Goal: Navigation & Orientation: Find specific page/section

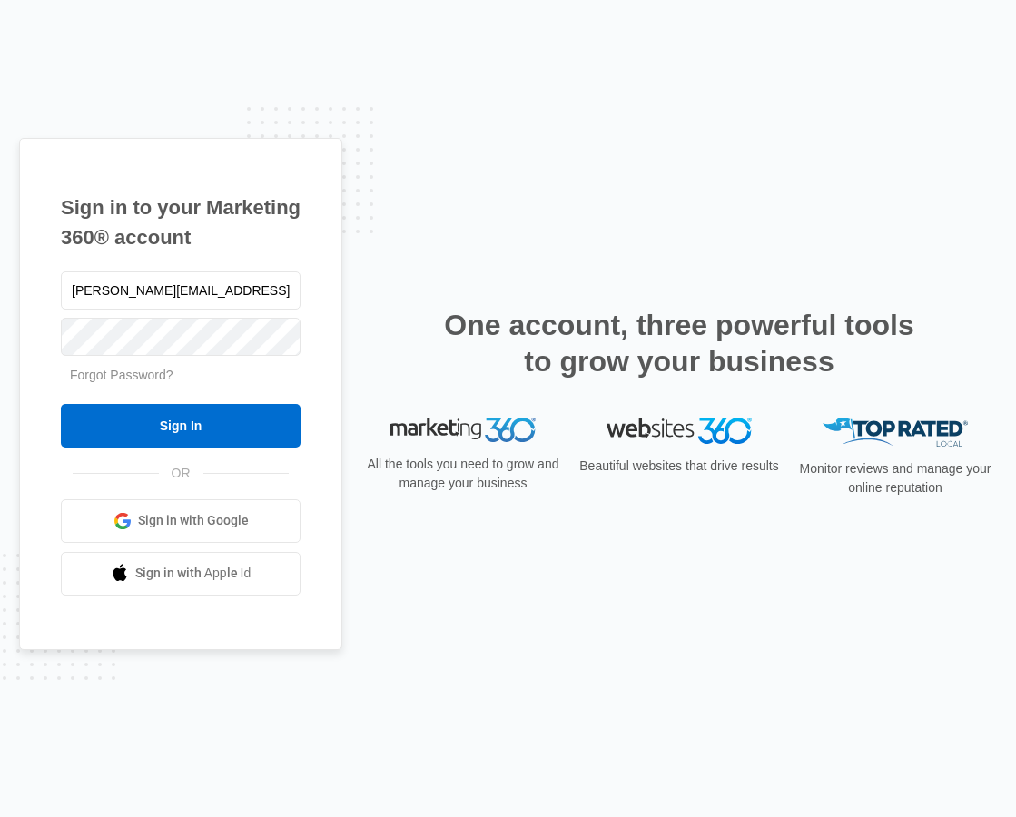
type input "[PERSON_NAME][EMAIL_ADDRESS][PERSON_NAME][DOMAIN_NAME]"
click at [181, 434] on input "Sign In" at bounding box center [181, 426] width 240 height 44
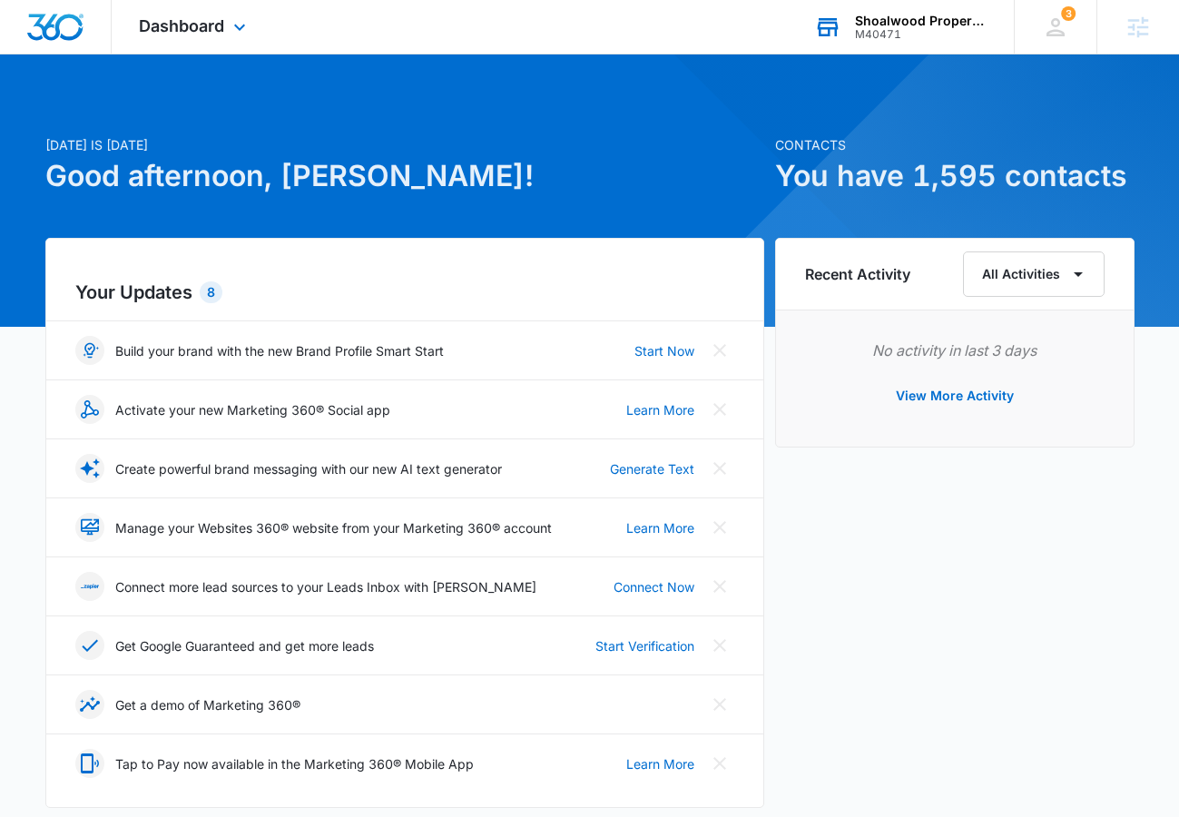
click at [907, 24] on div "Shoalwood Properties" at bounding box center [921, 21] width 133 height 15
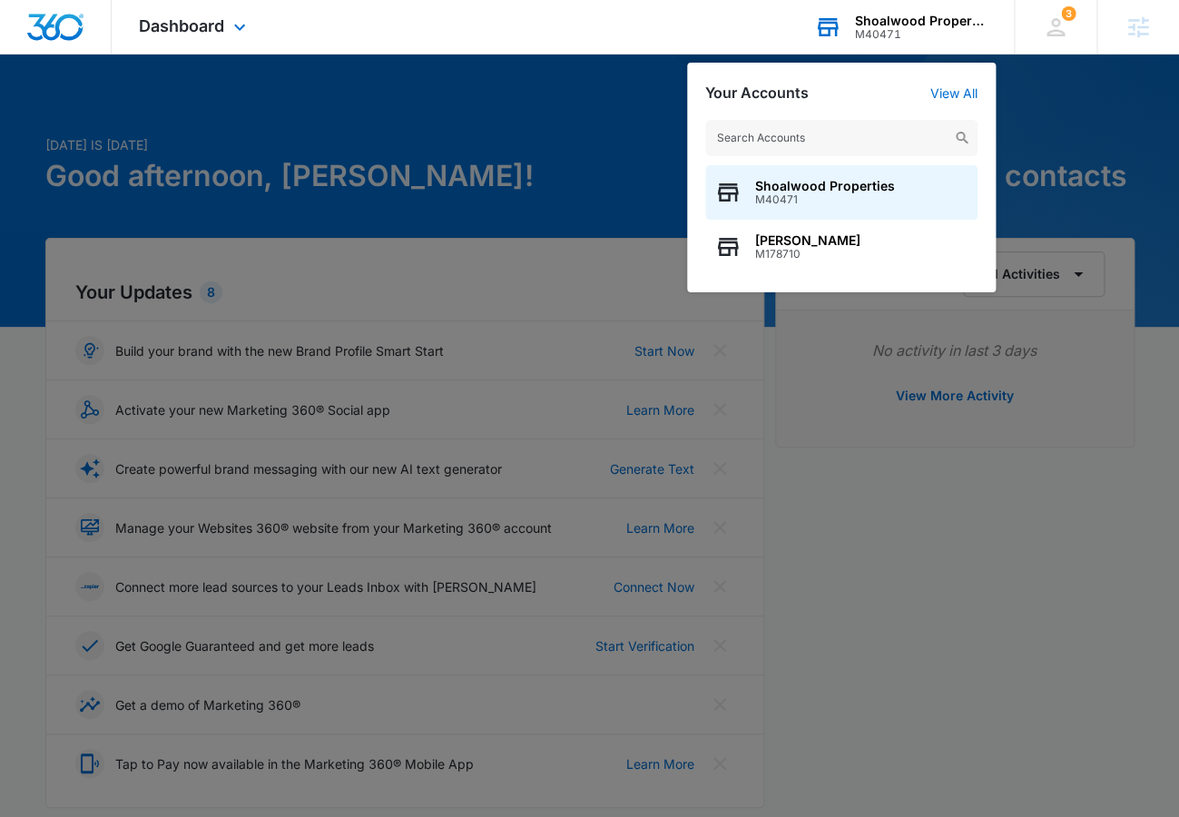
click at [907, 24] on div "Shoalwood Properties" at bounding box center [921, 21] width 133 height 15
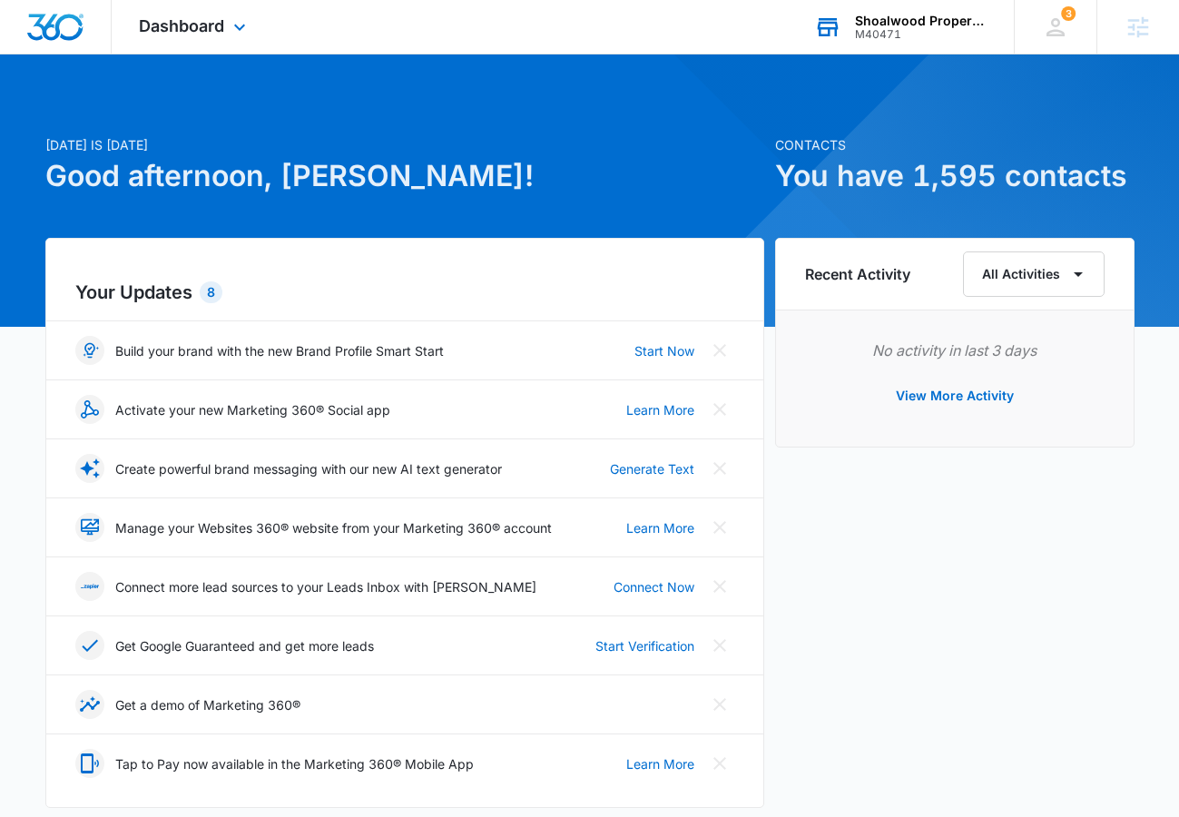
click at [921, 14] on div "Shoalwood Properties" at bounding box center [921, 21] width 133 height 15
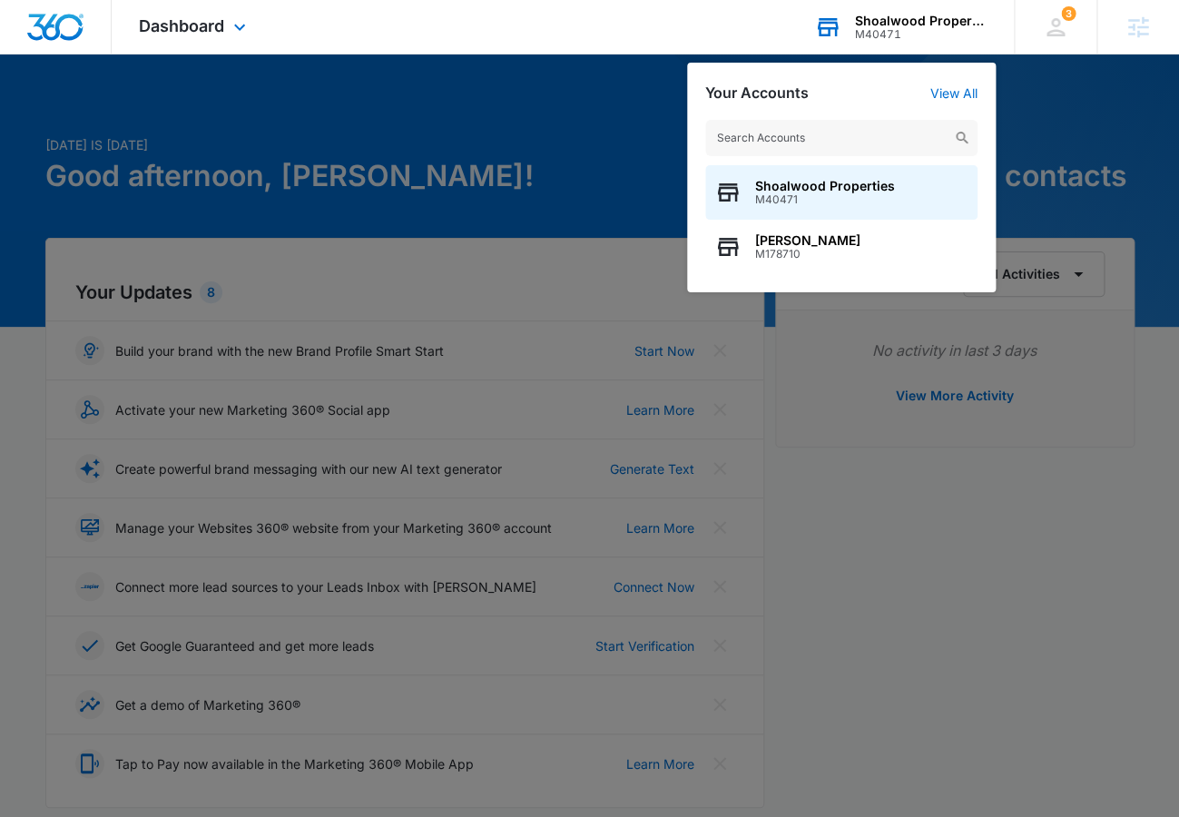
click at [913, 34] on div "M40471" at bounding box center [921, 34] width 133 height 13
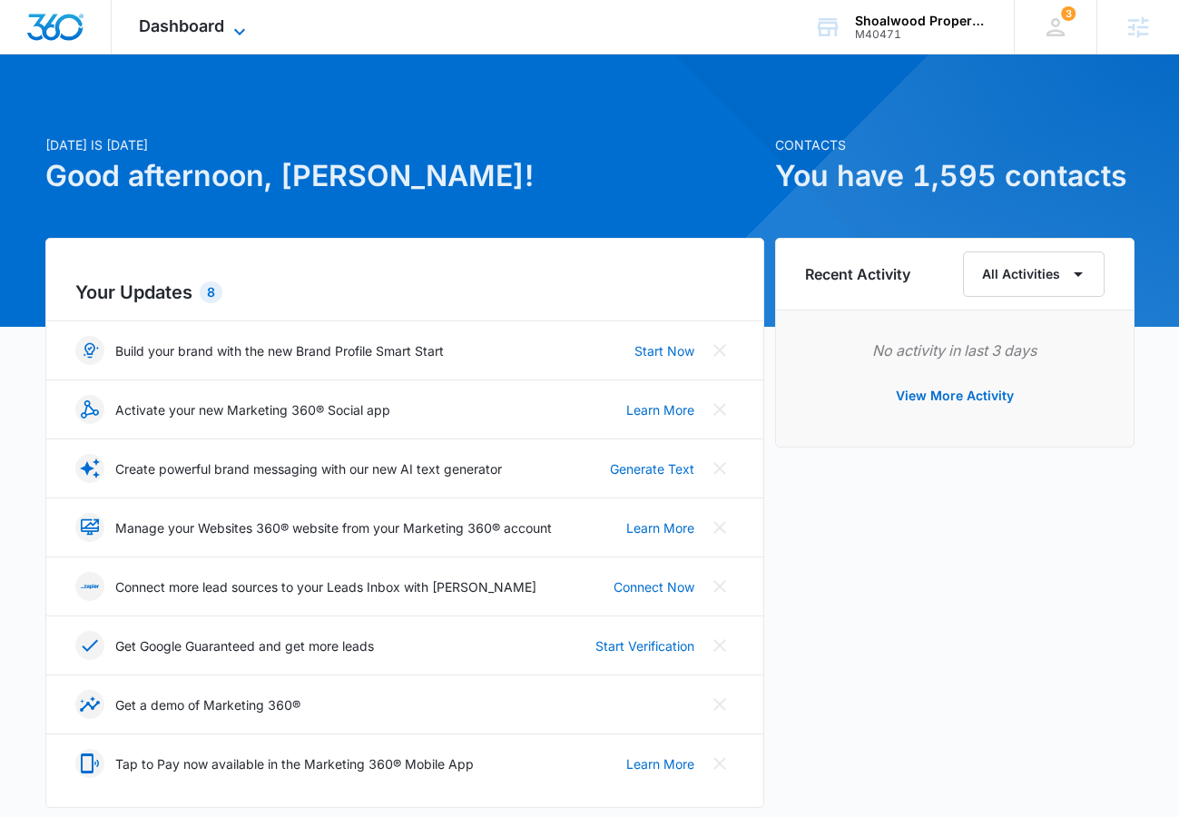
click at [210, 19] on span "Dashboard" at bounding box center [181, 25] width 85 height 19
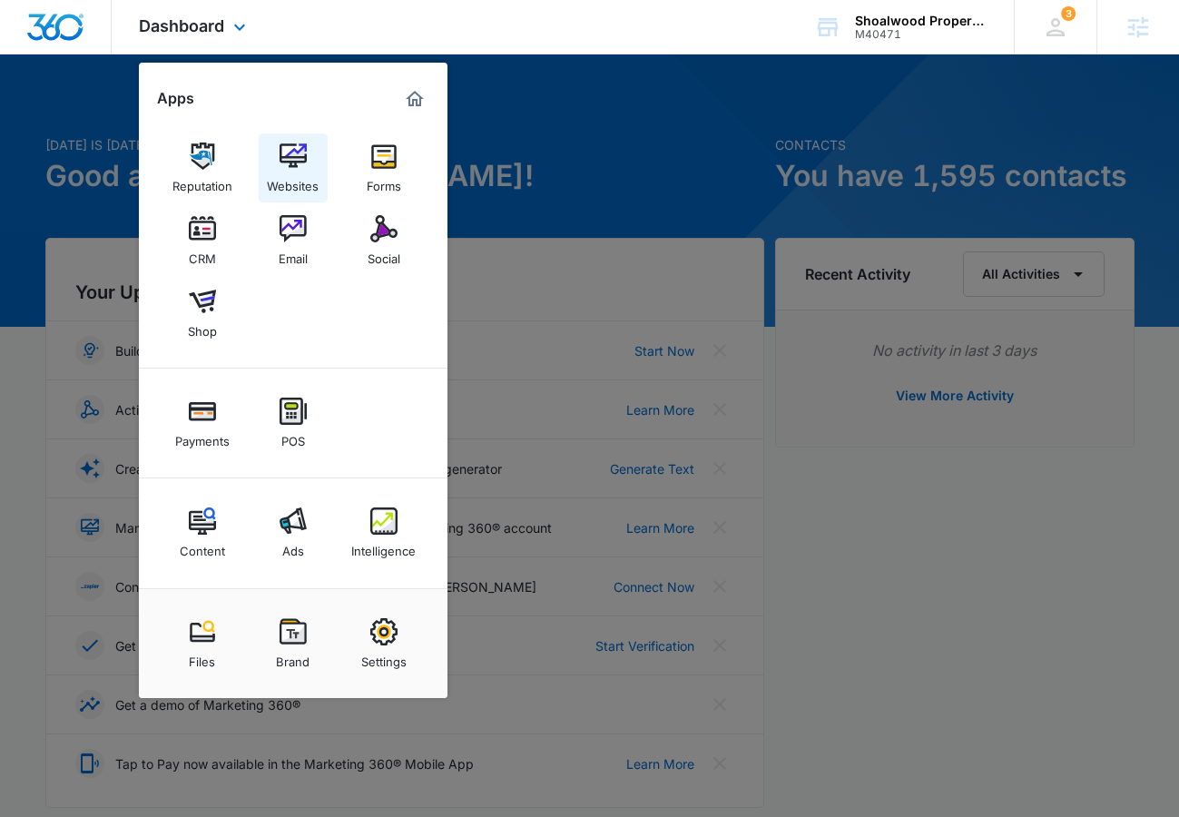
click at [302, 169] on img at bounding box center [293, 155] width 27 height 27
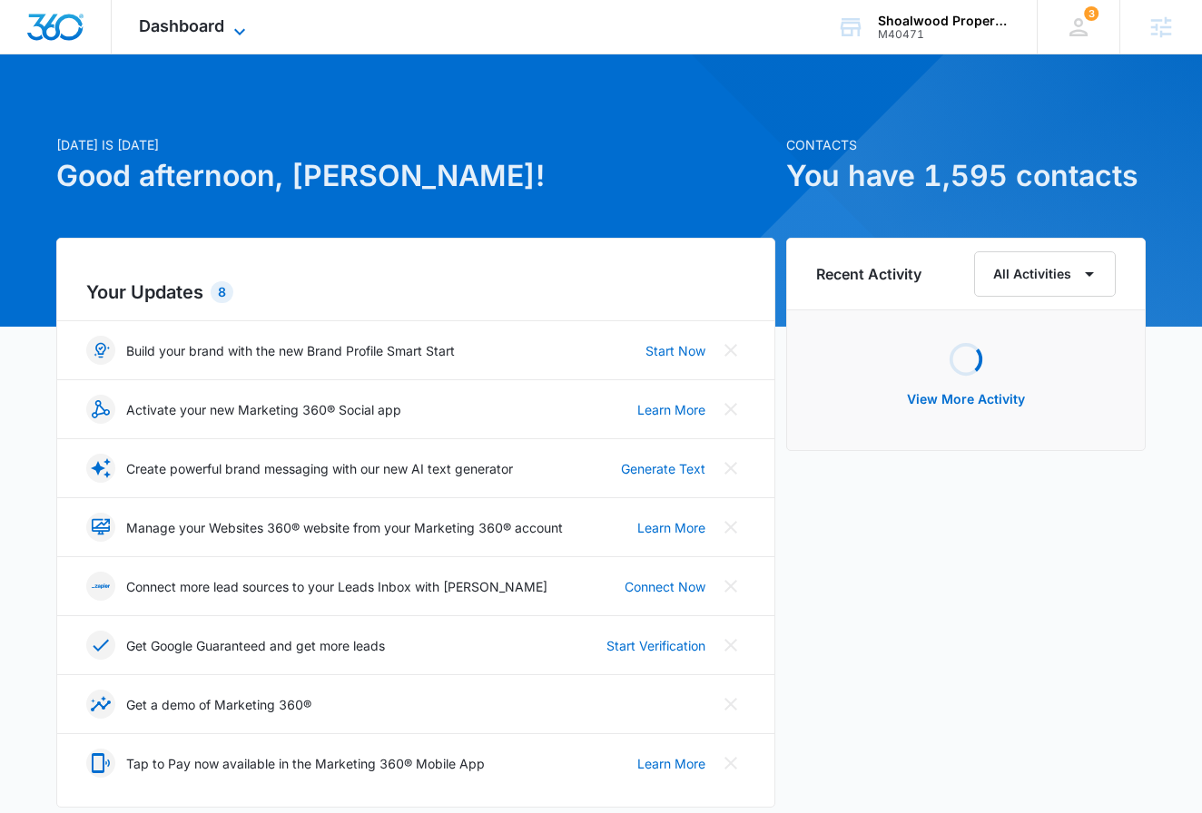
click at [172, 20] on span "Dashboard" at bounding box center [181, 25] width 85 height 19
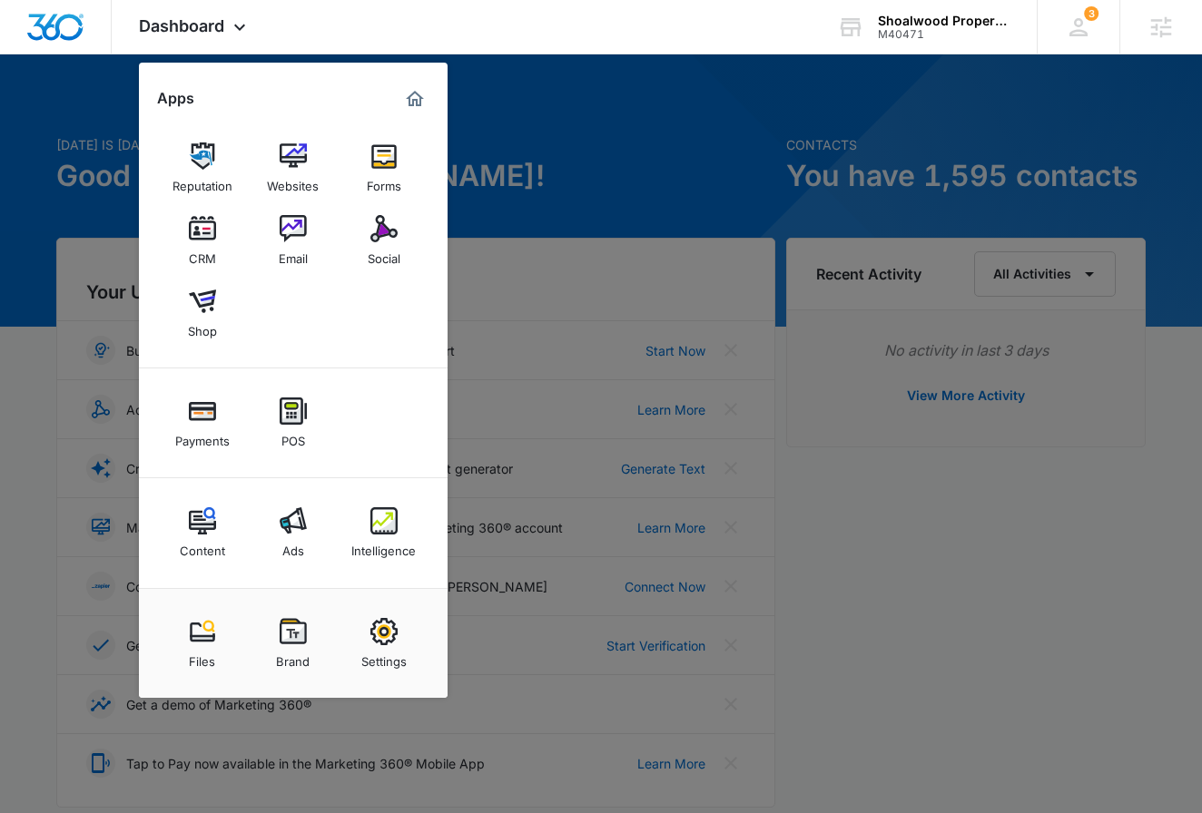
click at [960, 667] on div at bounding box center [601, 406] width 1202 height 813
